Goal: Transaction & Acquisition: Purchase product/service

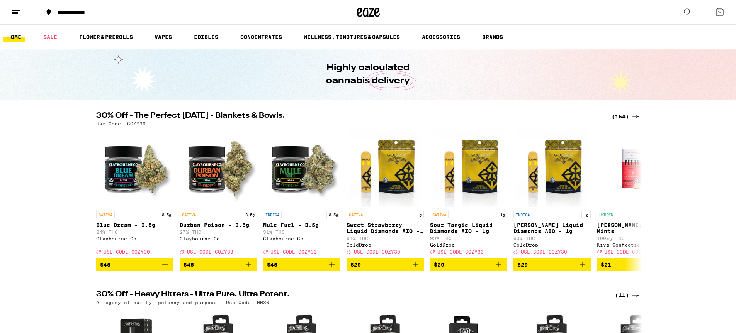
click at [634, 117] on icon at bounding box center [635, 116] width 9 height 9
